Goal: Information Seeking & Learning: Learn about a topic

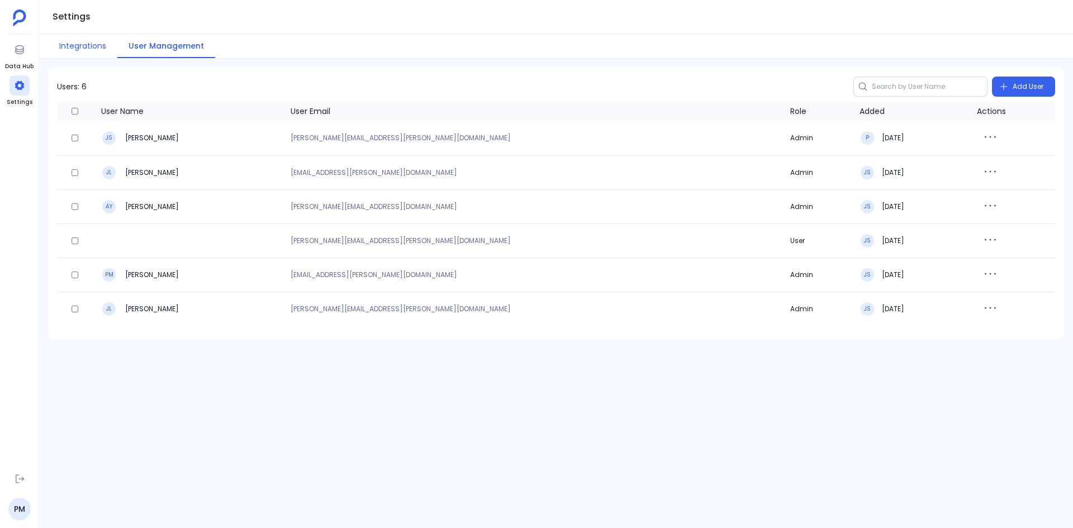
click at [73, 46] on button "Integrations" at bounding box center [82, 46] width 69 height 24
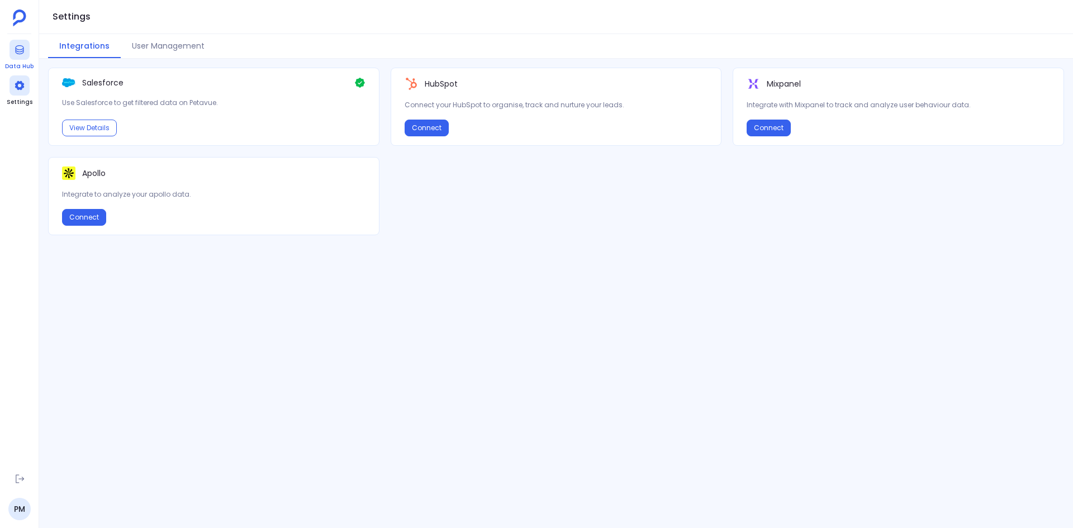
click at [29, 50] on div at bounding box center [20, 50] width 20 height 20
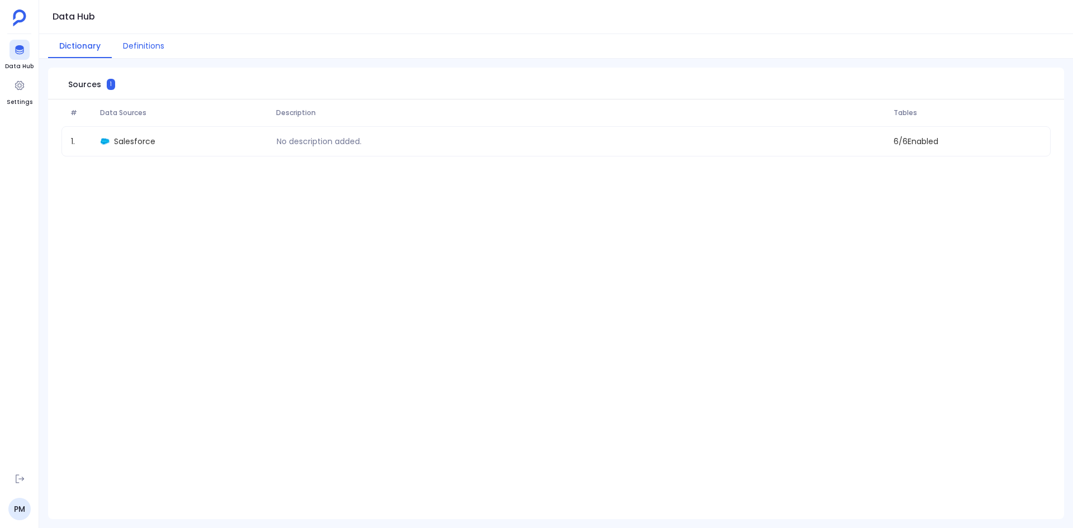
click at [154, 45] on button "Definitions" at bounding box center [144, 46] width 64 height 24
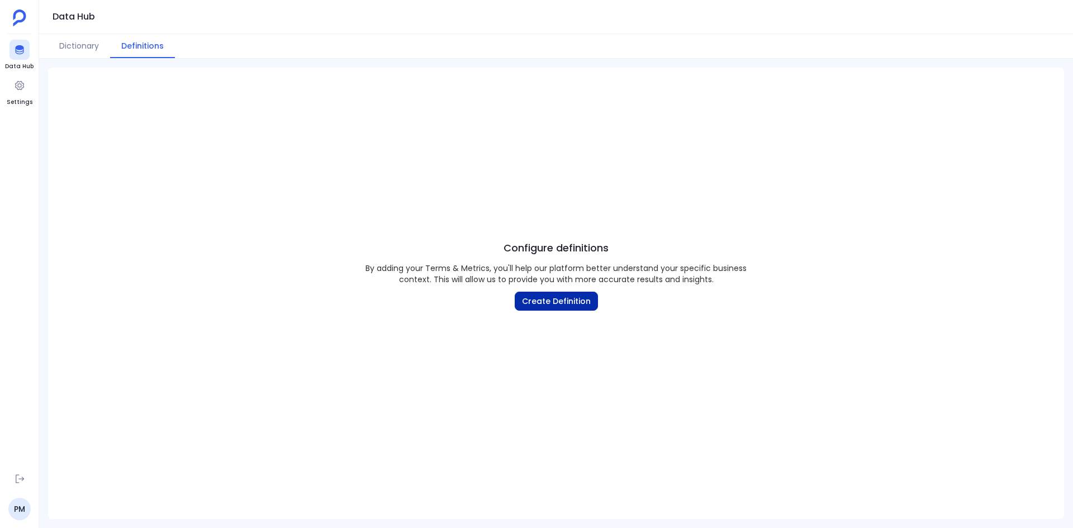
click at [565, 303] on button "Create Definition" at bounding box center [556, 301] width 83 height 19
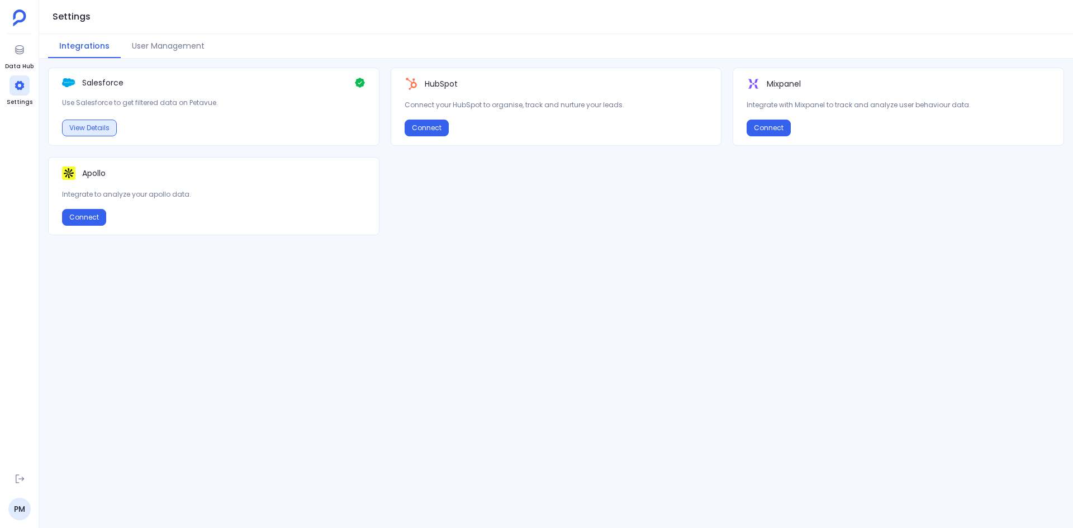
click at [96, 126] on button "View Details" at bounding box center [89, 128] width 55 height 17
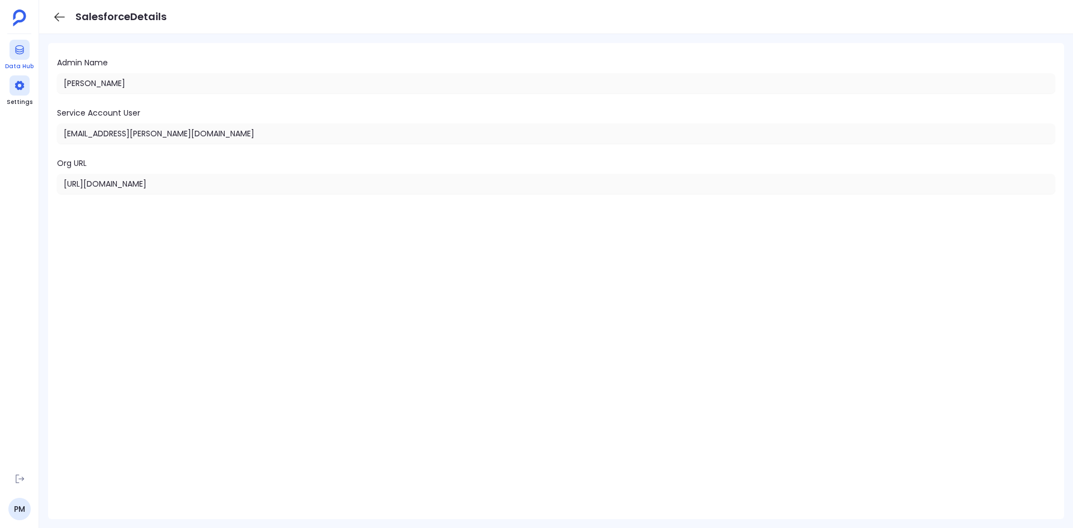
click at [18, 48] on icon at bounding box center [19, 49] width 11 height 11
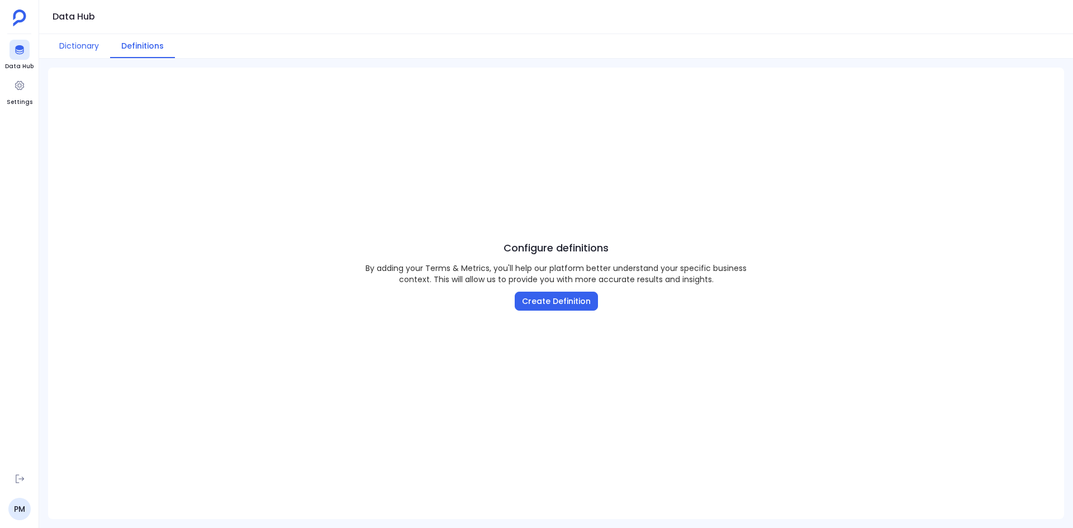
click at [84, 49] on button "Dictionary" at bounding box center [79, 46] width 62 height 24
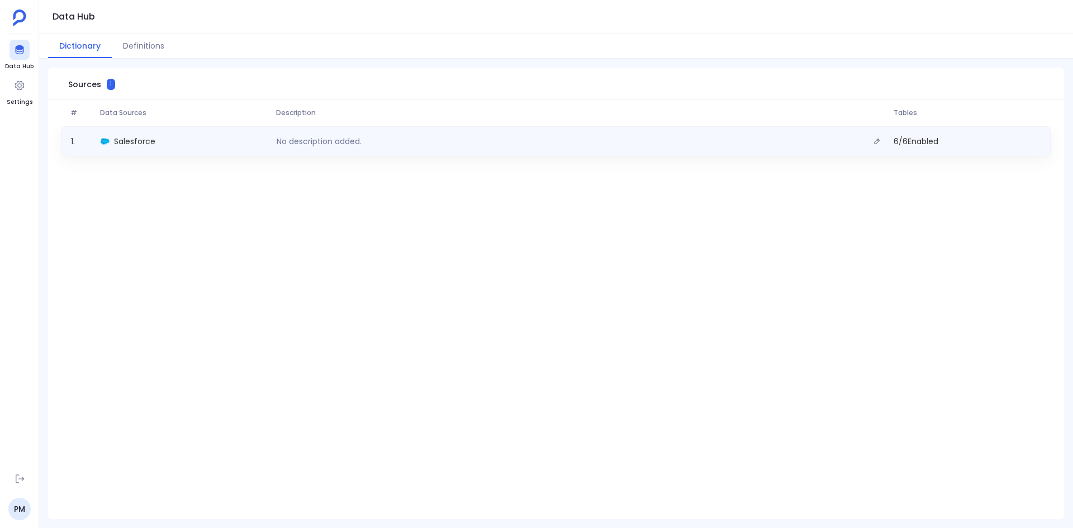
click at [172, 147] on div "Salesforce" at bounding box center [184, 142] width 176 height 16
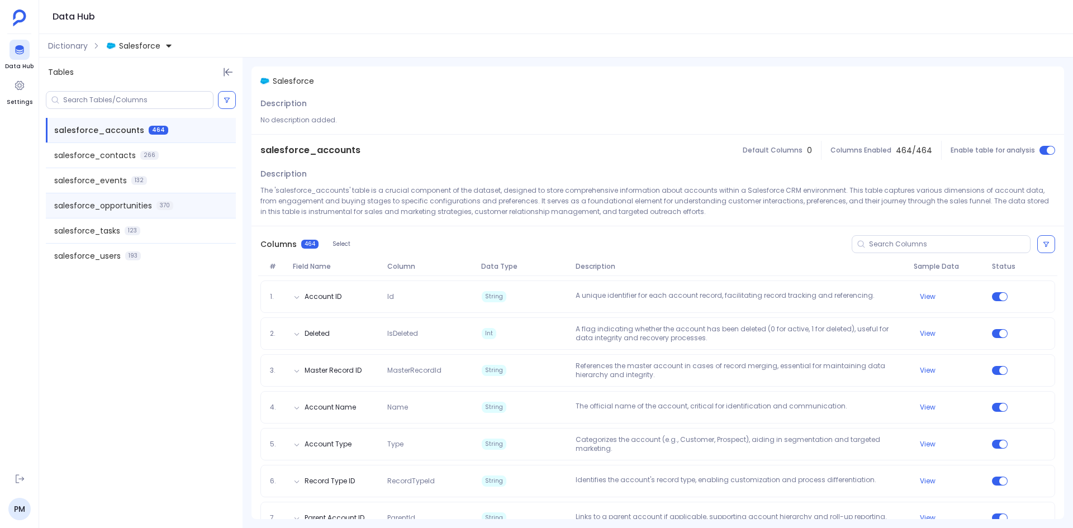
click at [111, 205] on span "salesforce_opportunities" at bounding box center [103, 205] width 98 height 11
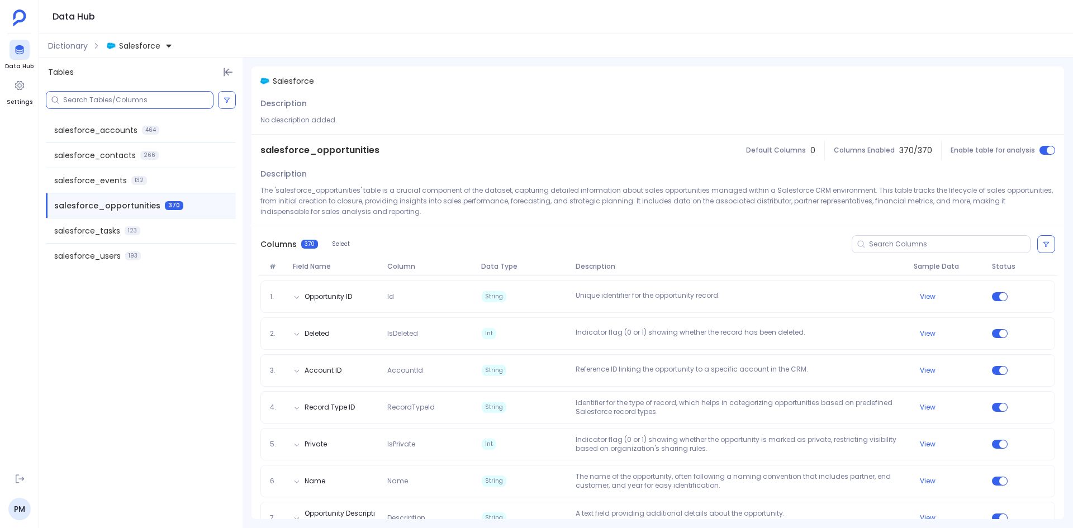
click at [137, 99] on input at bounding box center [138, 100] width 150 height 9
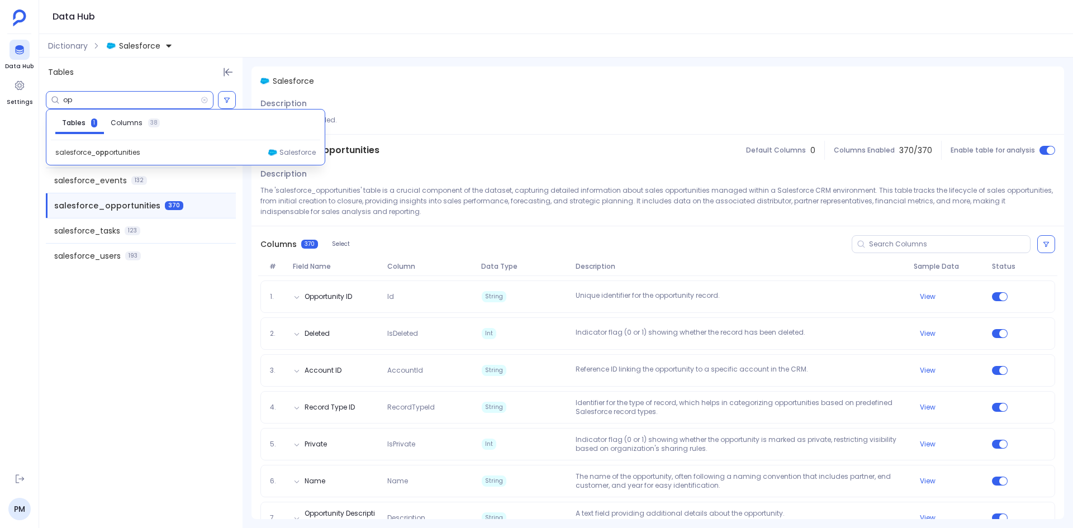
type input "o"
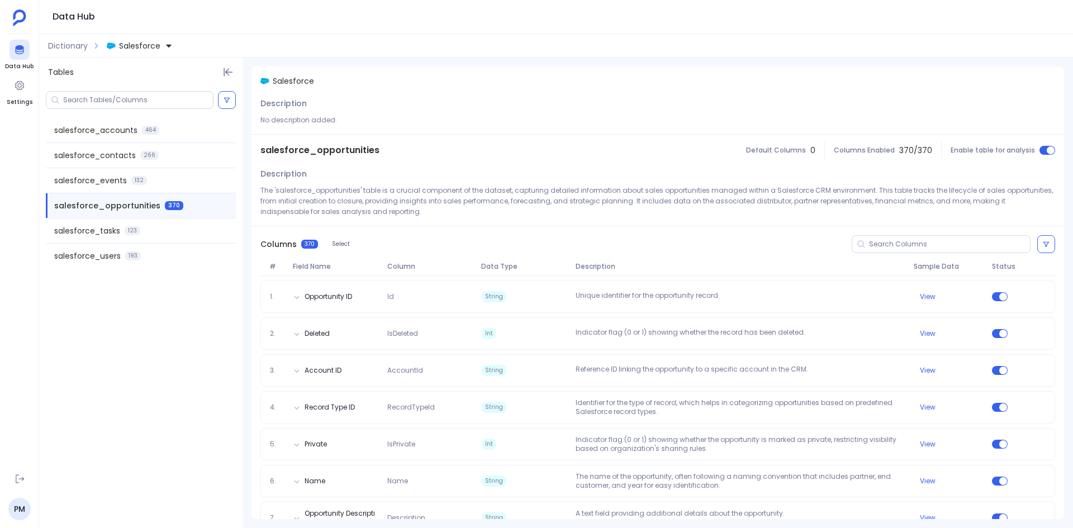
click at [147, 300] on div "salesforce_accounts 464 salesforce_contacts 266 salesforce_events 132 salesforc…" at bounding box center [140, 307] width 203 height 441
click at [131, 374] on div "salesforce_accounts 464 salesforce_contacts 266 salesforce_events 132 salesforc…" at bounding box center [140, 307] width 203 height 441
